Goal: Information Seeking & Learning: Get advice/opinions

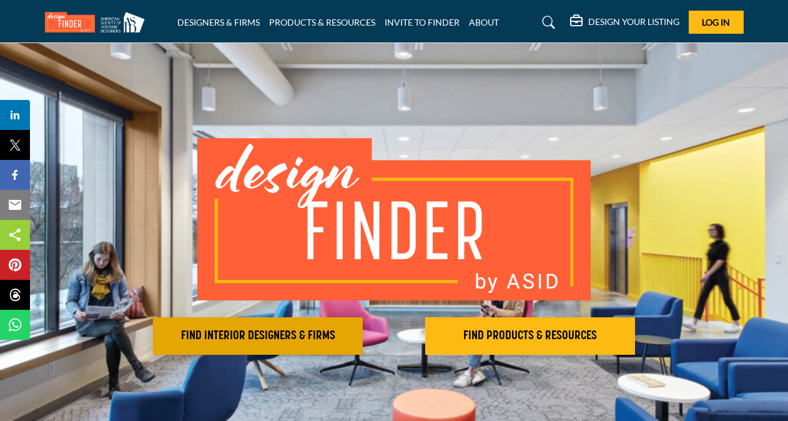
click at [295, 334] on h2 "FIND INTERIOR DESIGNERS & FIRMS" at bounding box center [258, 335] width 202 height 15
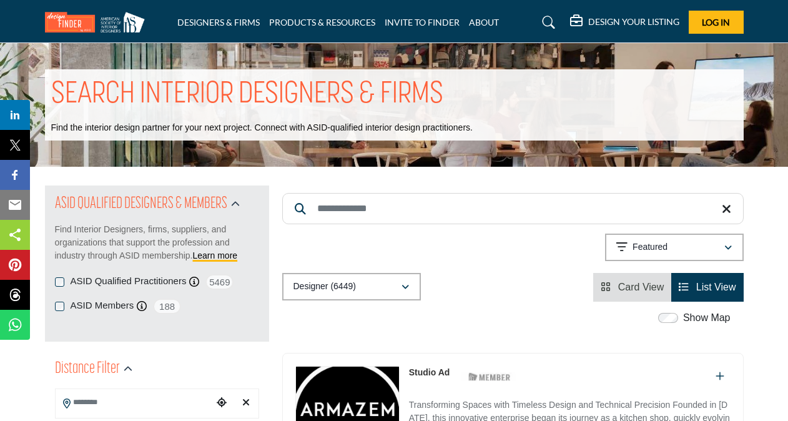
click at [114, 403] on input "Search Location" at bounding box center [134, 402] width 157 height 24
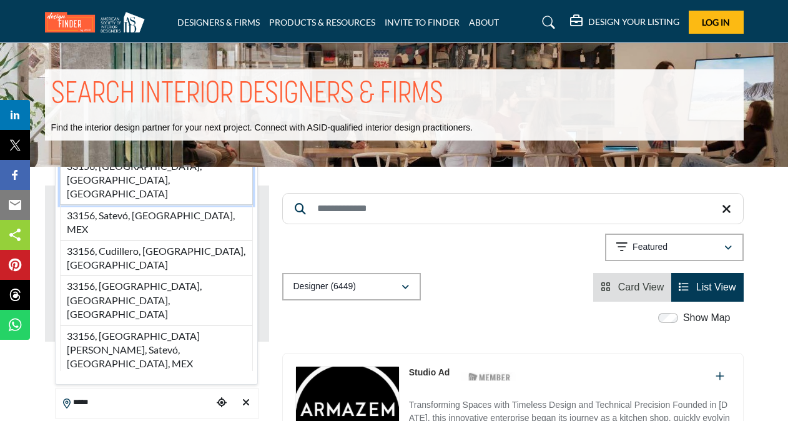
click at [142, 205] on li "33156, [GEOGRAPHIC_DATA], [GEOGRAPHIC_DATA], [GEOGRAPHIC_DATA]" at bounding box center [156, 179] width 193 height 49
type input "**********"
type input "***"
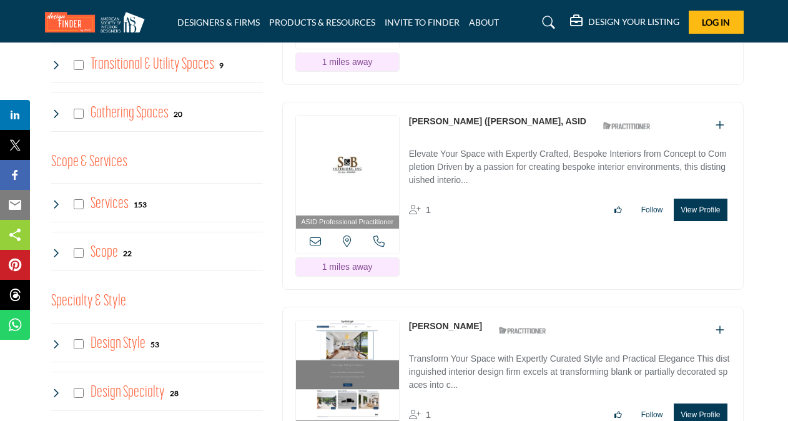
scroll to position [1173, 0]
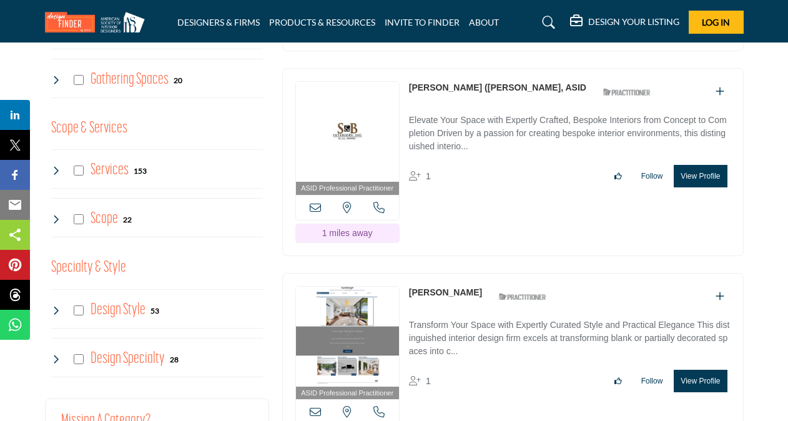
click at [700, 165] on button "View Profile" at bounding box center [699, 176] width 53 height 22
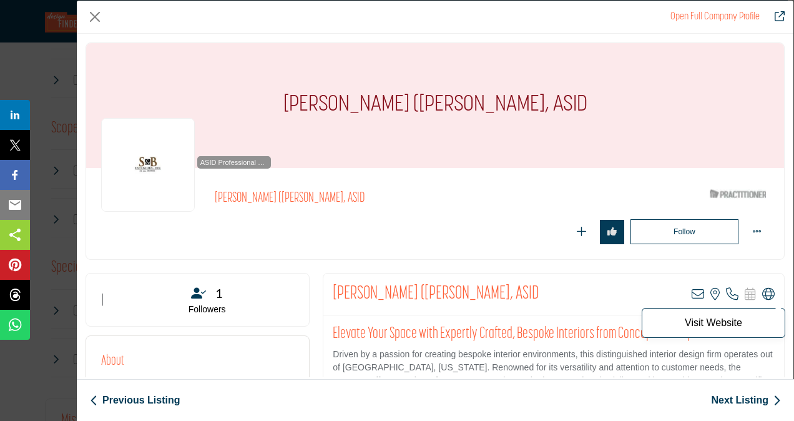
click at [763, 292] on icon "Company Data Modal" at bounding box center [768, 294] width 12 height 12
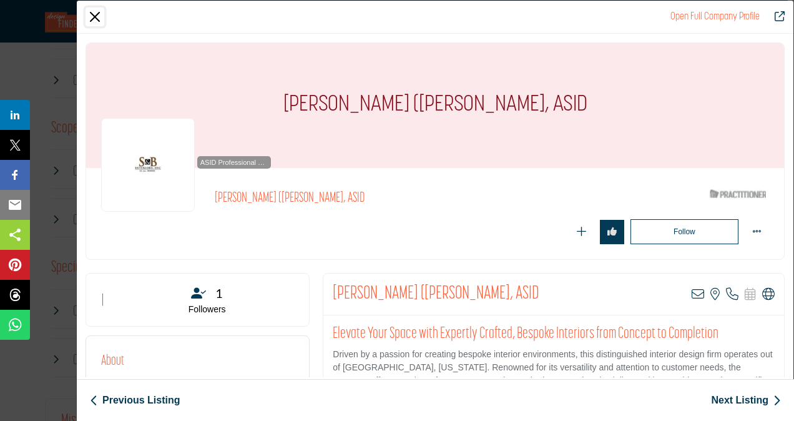
click at [97, 16] on button "Close" at bounding box center [94, 16] width 19 height 19
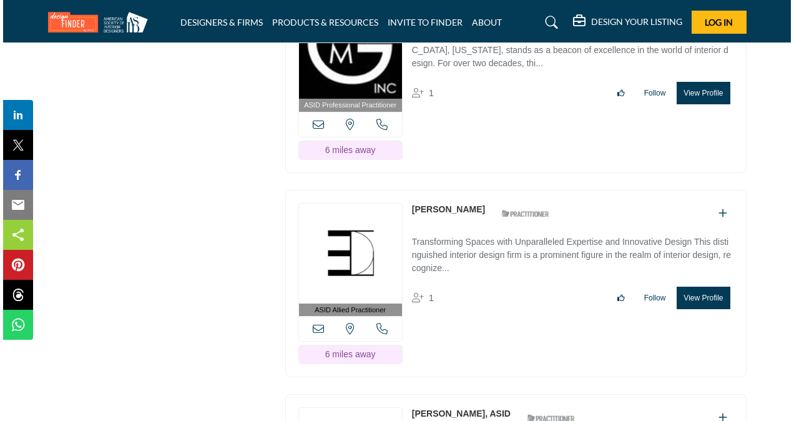
scroll to position [4743, 0]
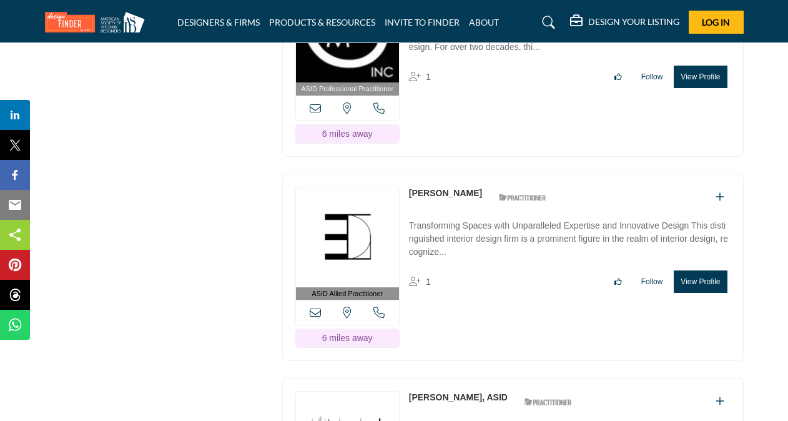
click at [698, 270] on button "View Profile" at bounding box center [699, 281] width 53 height 22
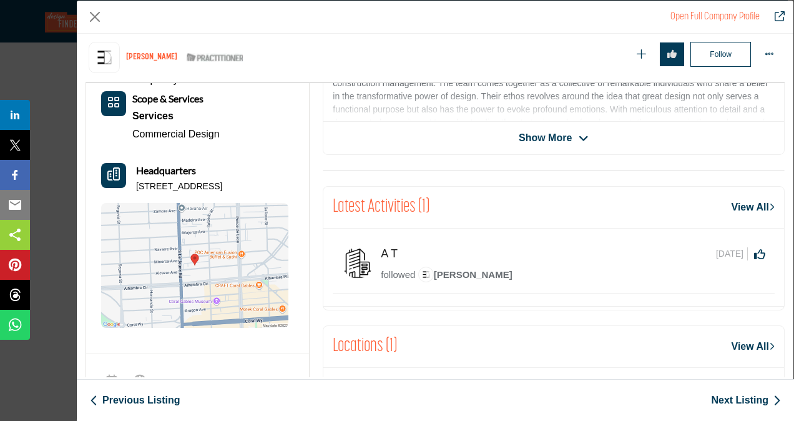
scroll to position [417, 0]
